Goal: Find contact information: Obtain details needed to contact an individual or organization

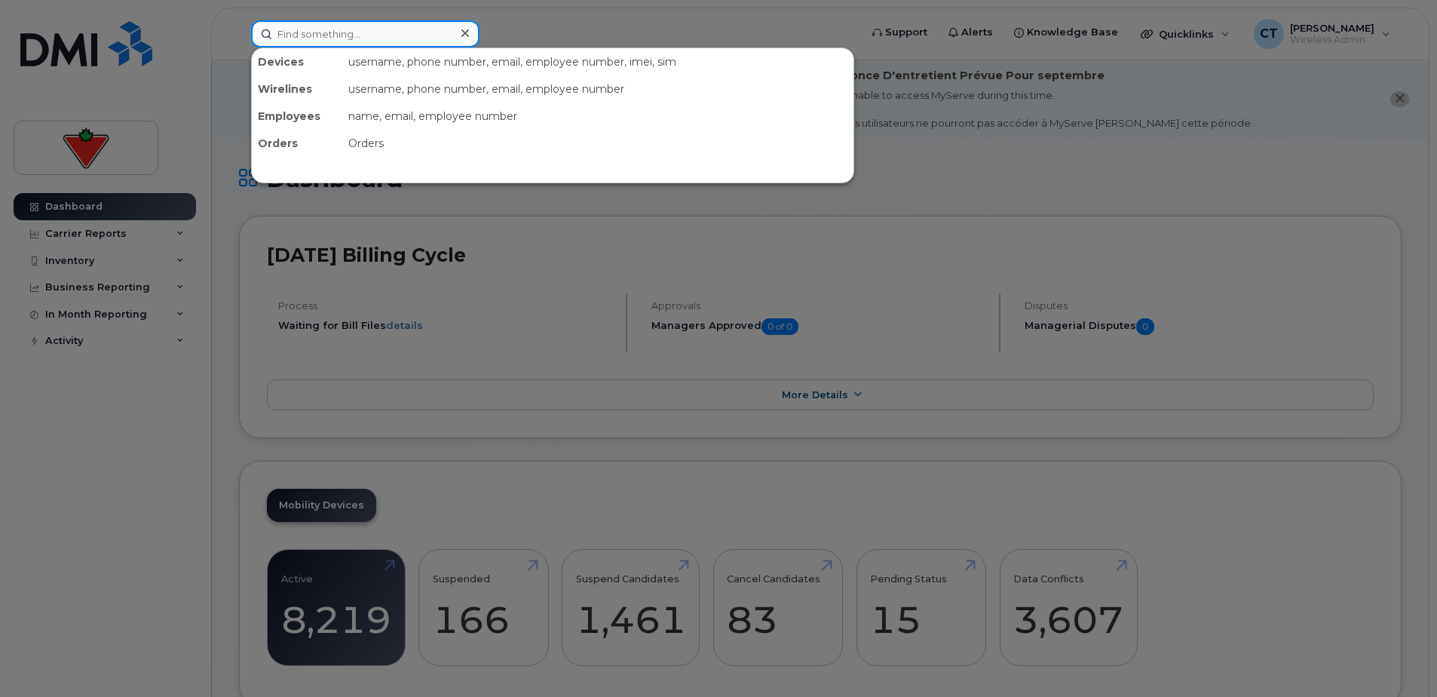
click at [354, 33] on input at bounding box center [365, 33] width 229 height 27
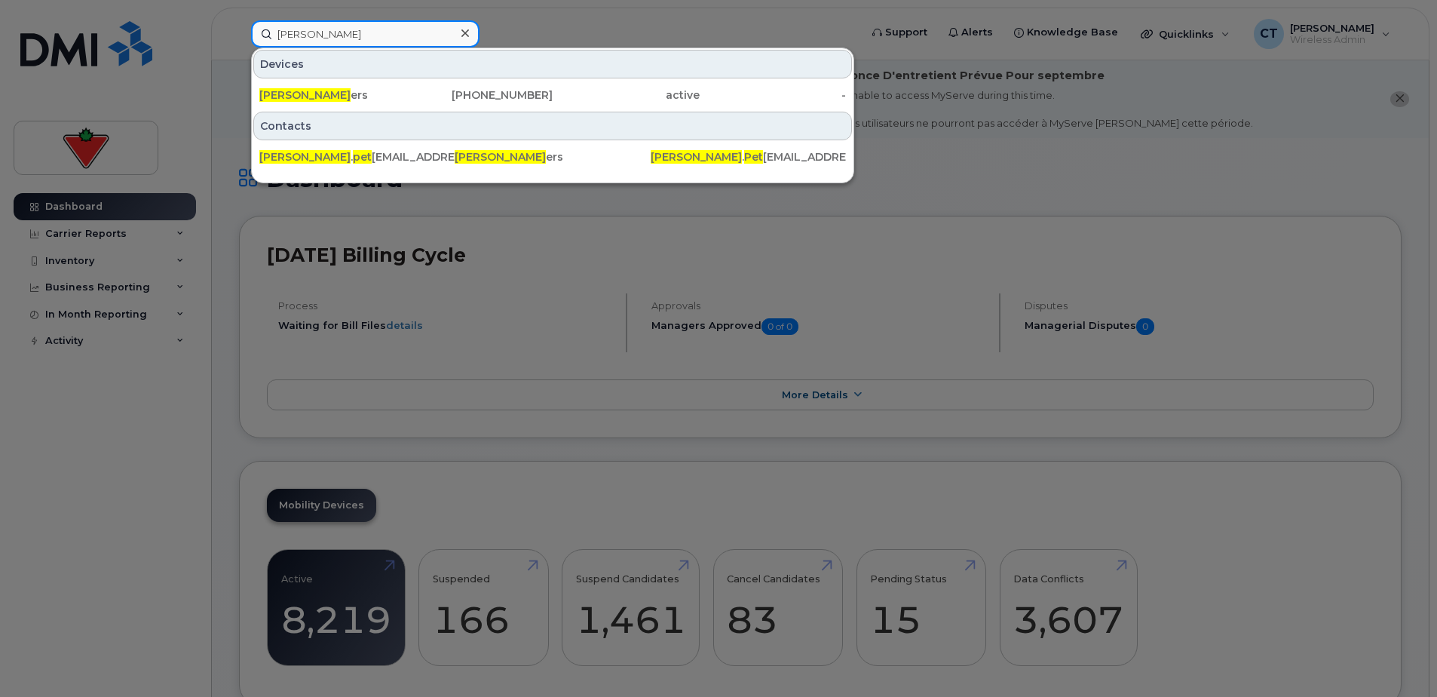
type input "[PERSON_NAME]"
click at [401, 103] on div "[PERSON_NAME] ers" at bounding box center [332, 94] width 147 height 27
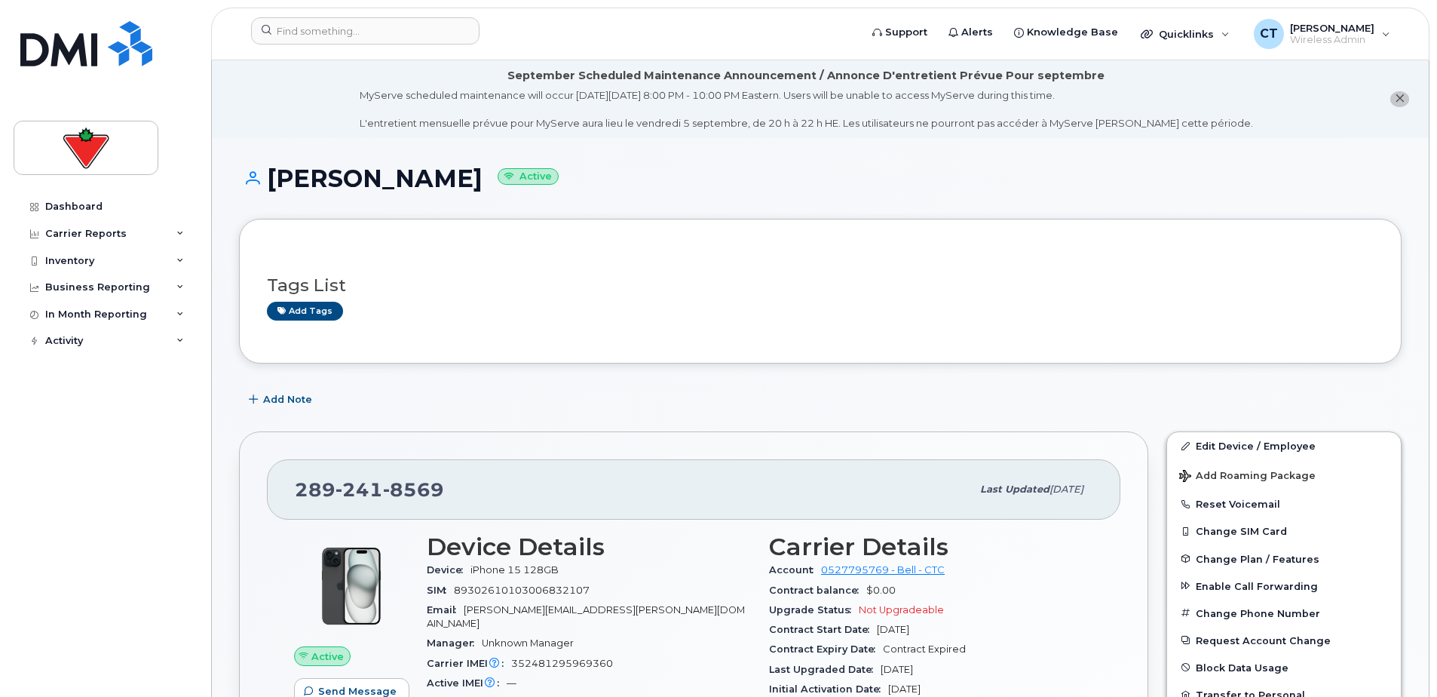
click at [327, 176] on h1 "[PERSON_NAME] Active" at bounding box center [820, 178] width 1163 height 26
copy h1 "[PERSON_NAME]"
click at [351, 494] on span "241" at bounding box center [360, 489] width 48 height 23
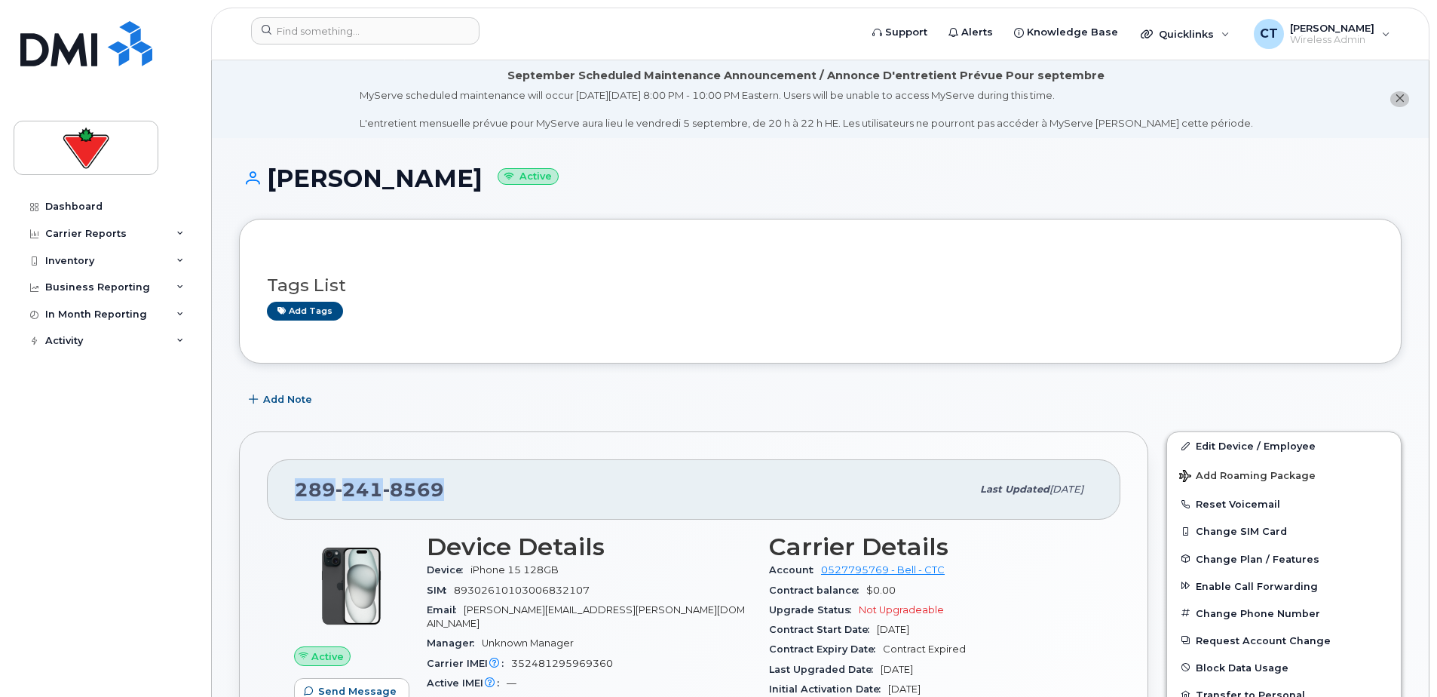
click at [351, 494] on span "241" at bounding box center [360, 489] width 48 height 23
copy span "289 241 8569"
click at [667, 223] on div "Tags List Add tags" at bounding box center [820, 291] width 1163 height 145
